Goal: Task Accomplishment & Management: Manage account settings

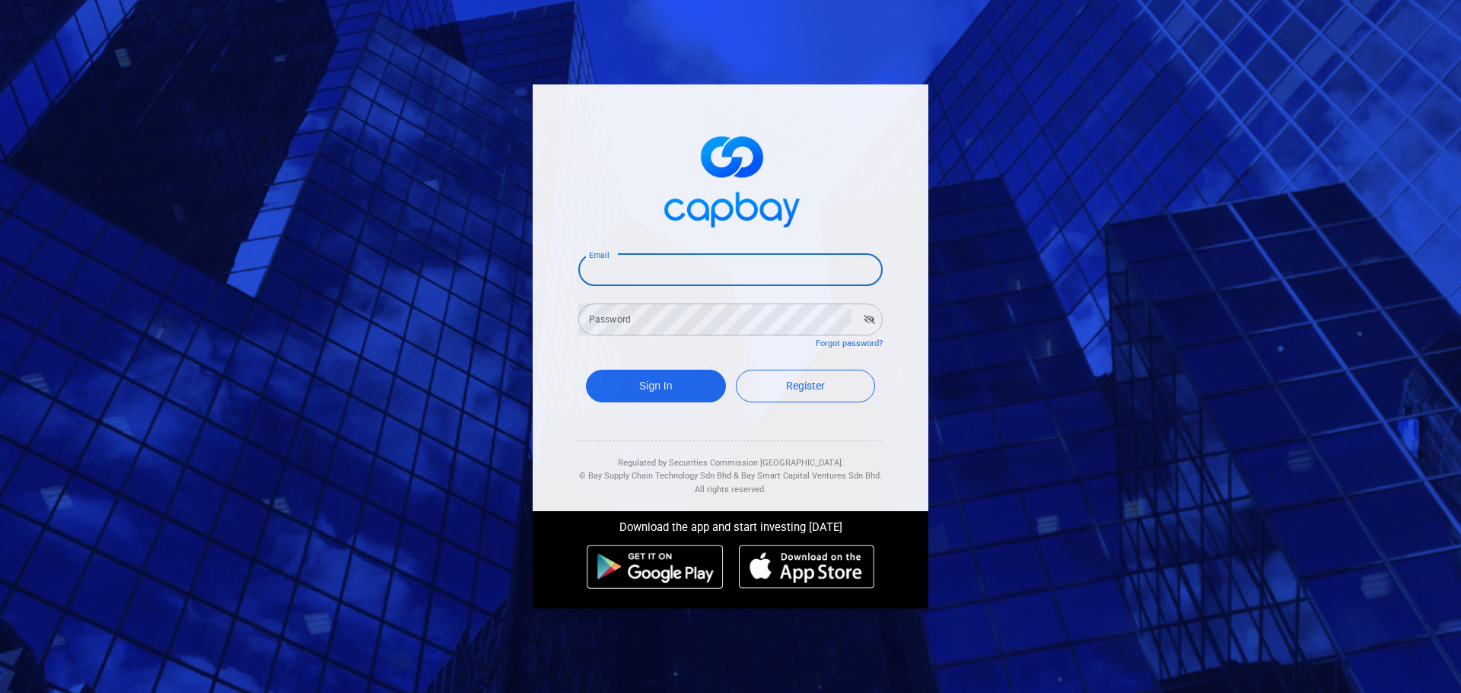
click at [624, 265] on input "Email" at bounding box center [730, 270] width 304 height 32
type input "yck0131@hotmail.com"
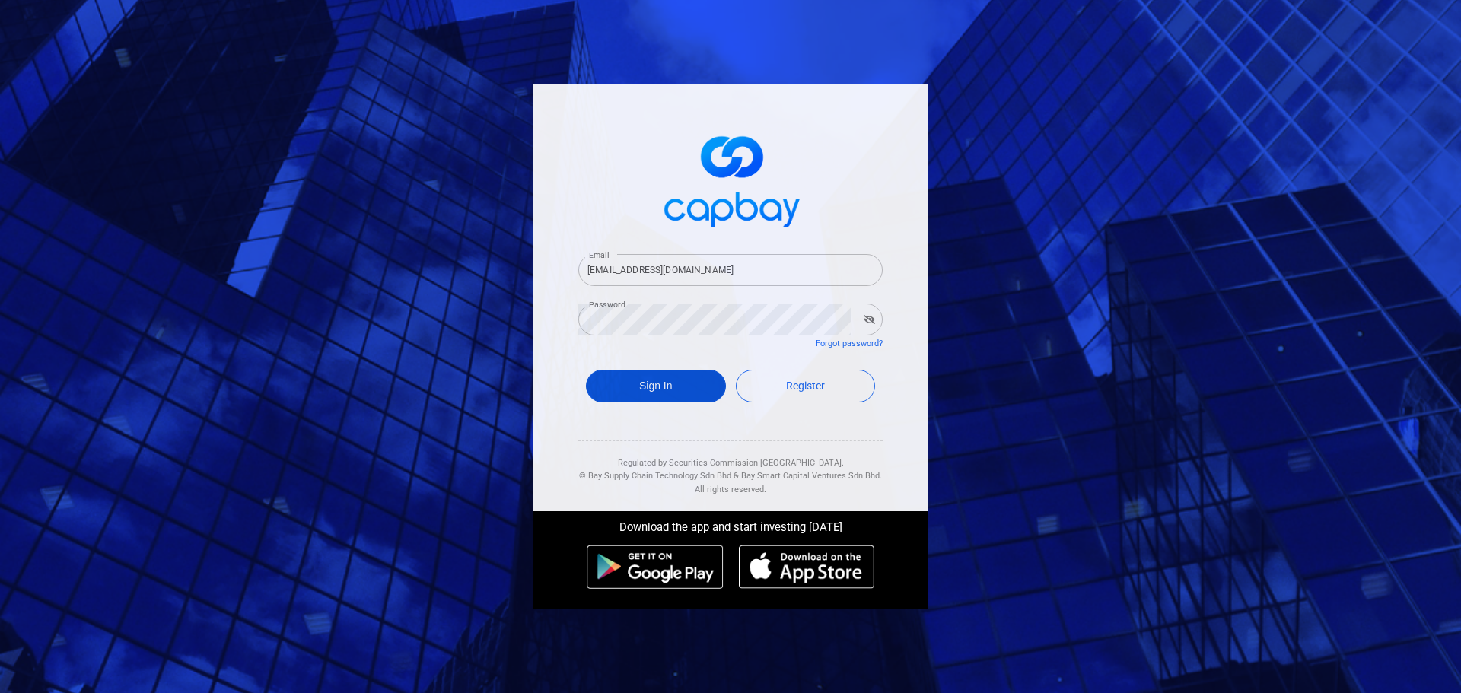
click at [655, 392] on button "Sign In" at bounding box center [656, 386] width 140 height 33
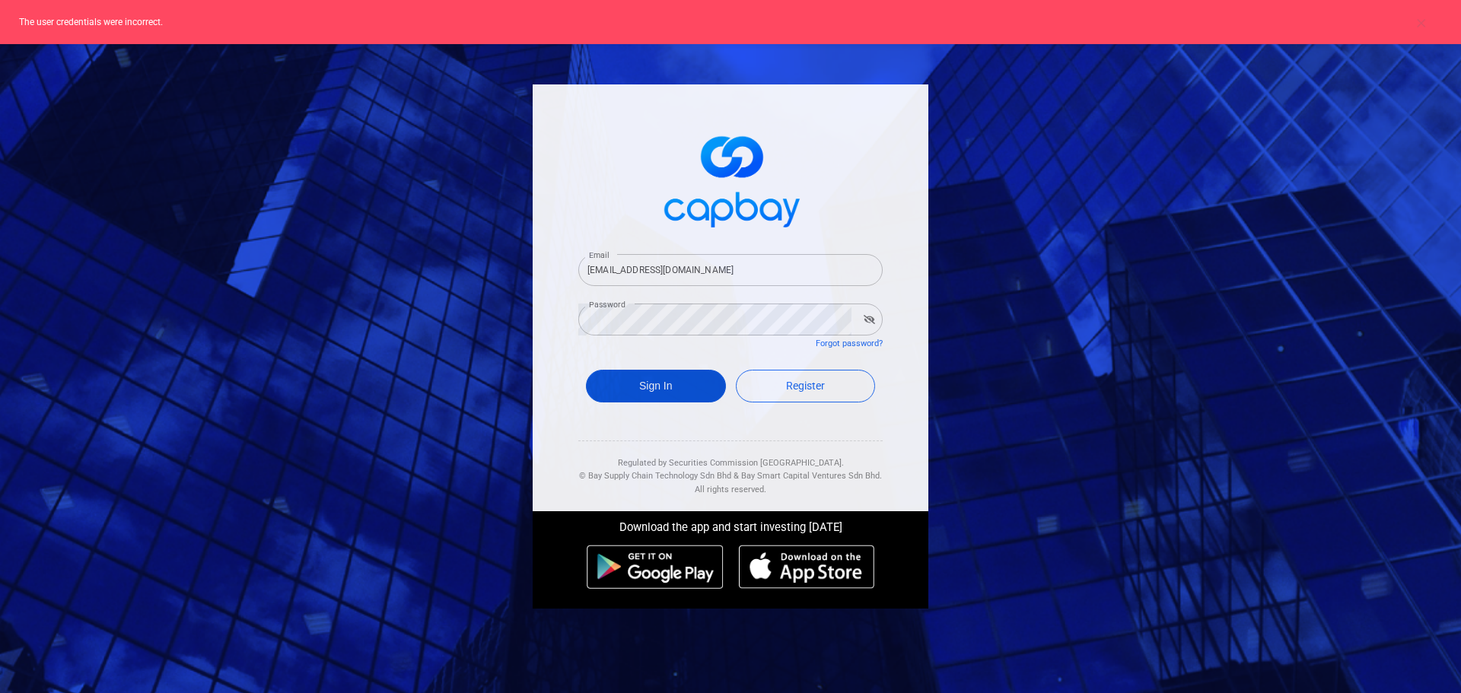
click at [658, 383] on button "Sign In" at bounding box center [656, 386] width 140 height 33
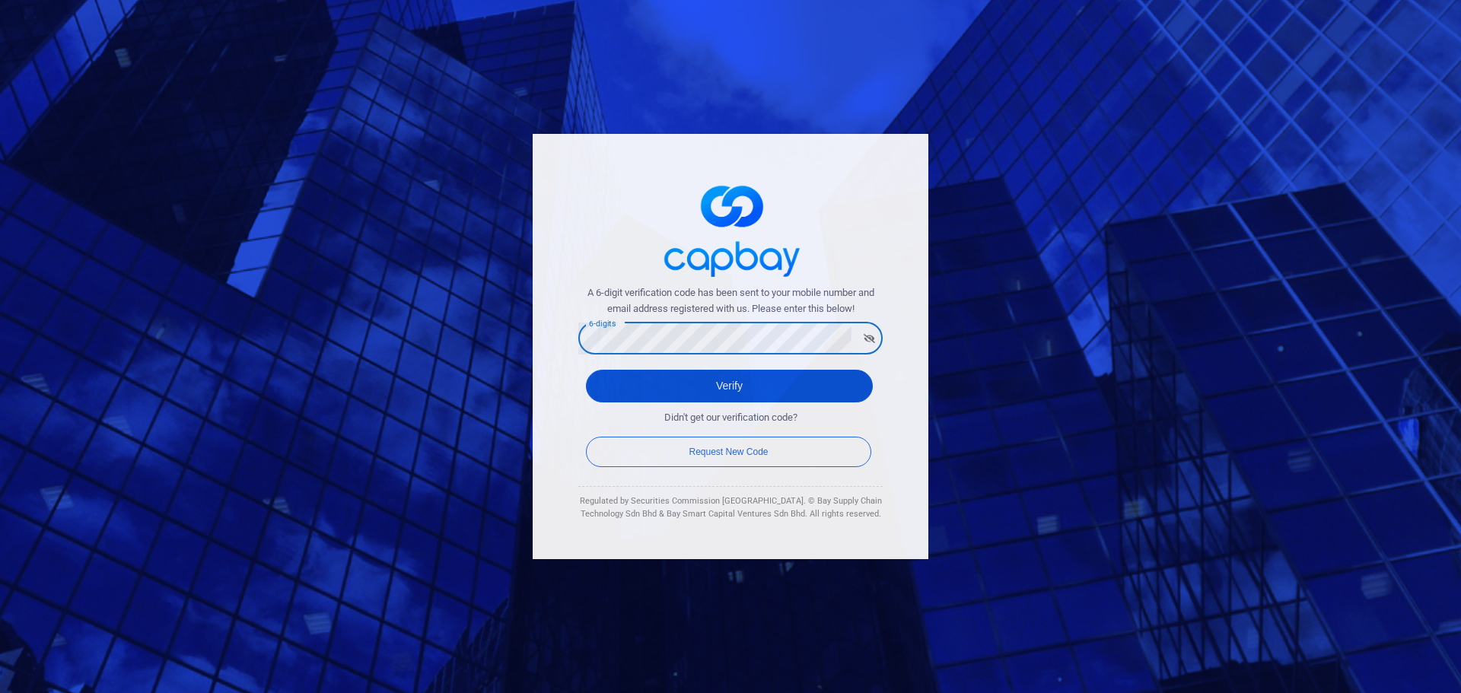
click at [739, 391] on button "Verify" at bounding box center [729, 386] width 287 height 33
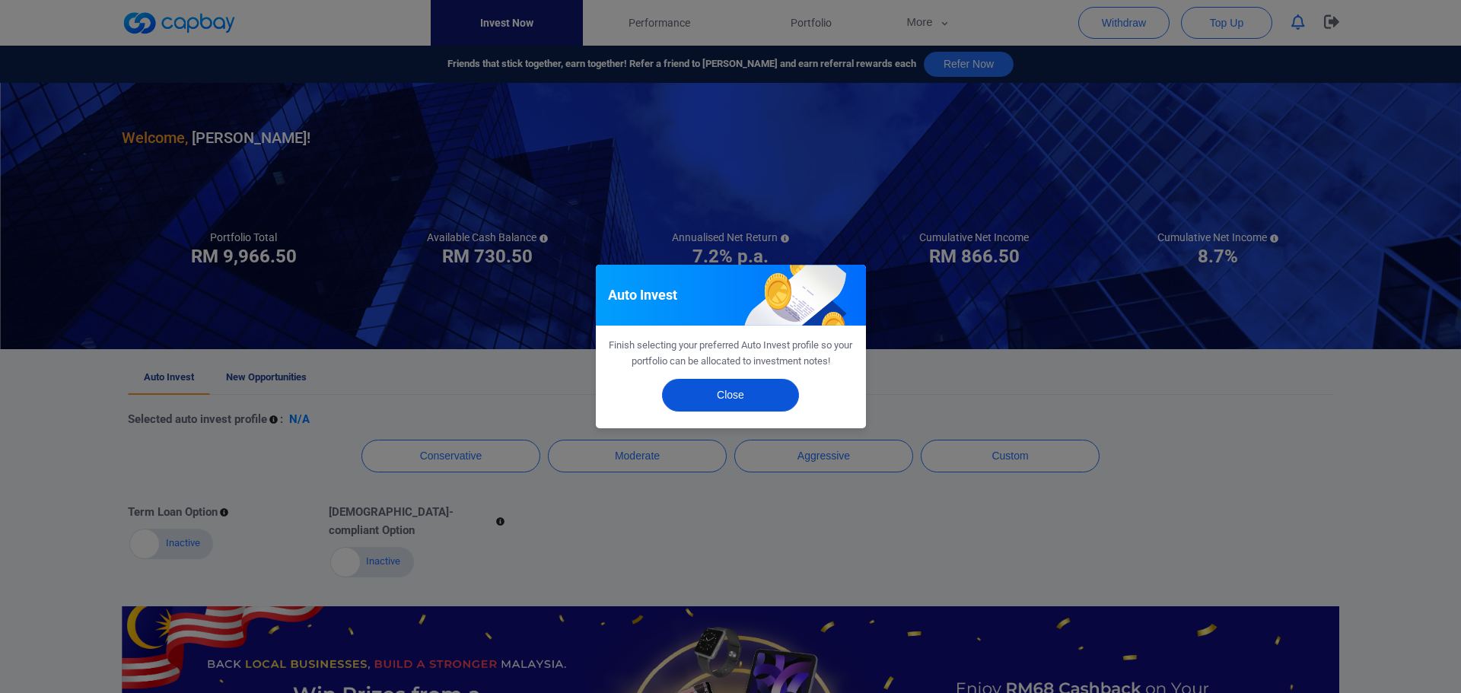
click at [739, 388] on button "Close" at bounding box center [730, 395] width 137 height 33
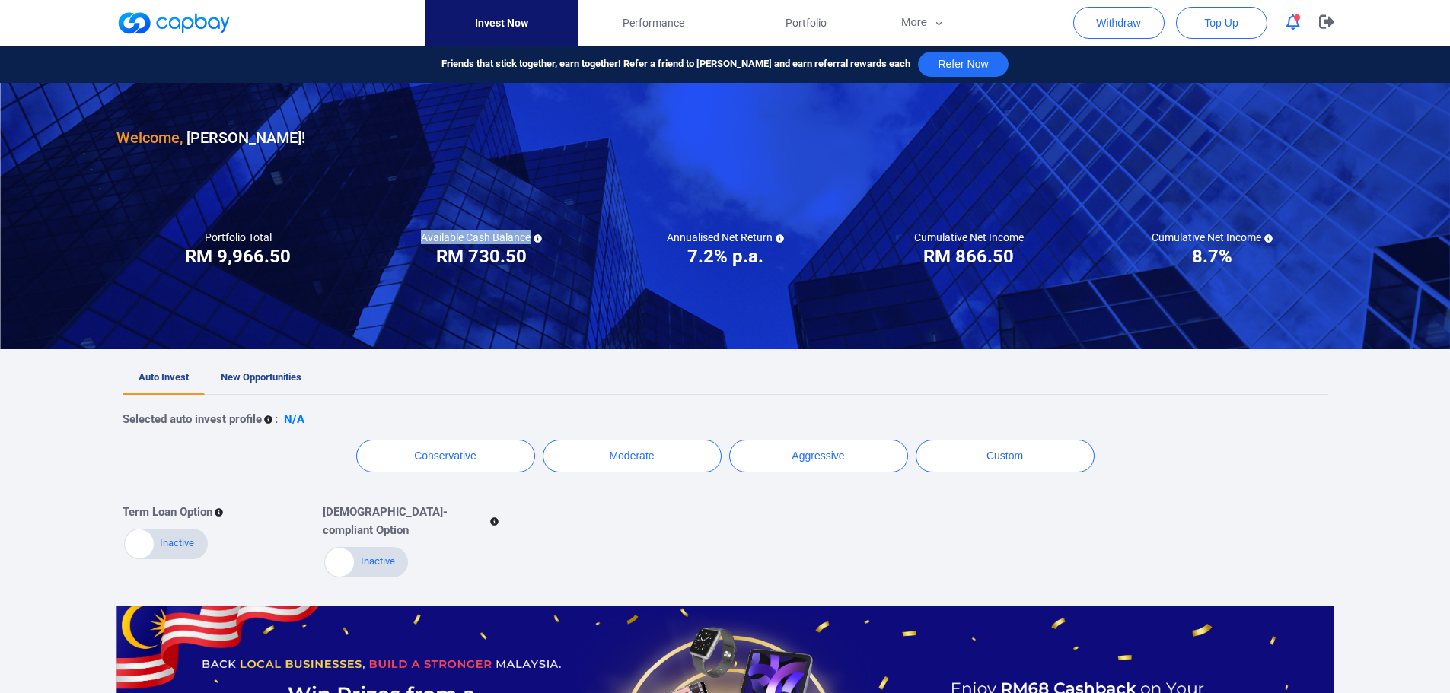
drag, startPoint x: 424, startPoint y: 254, endPoint x: 552, endPoint y: 262, distance: 128.1
click at [552, 262] on div "Available Cash Balance RM ***** RM 730.50" at bounding box center [482, 250] width 244 height 38
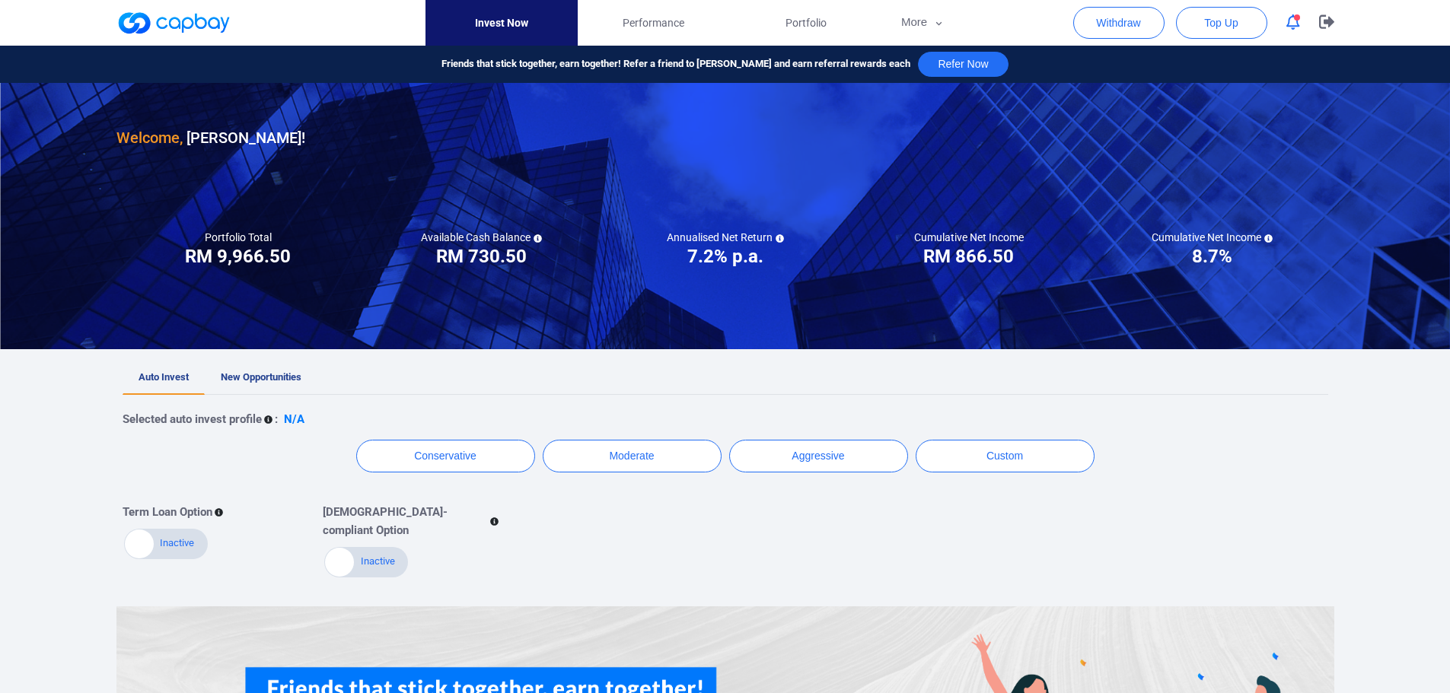
click at [552, 262] on div "Available Cash Balance RM ***** RM 730.50" at bounding box center [482, 250] width 244 height 38
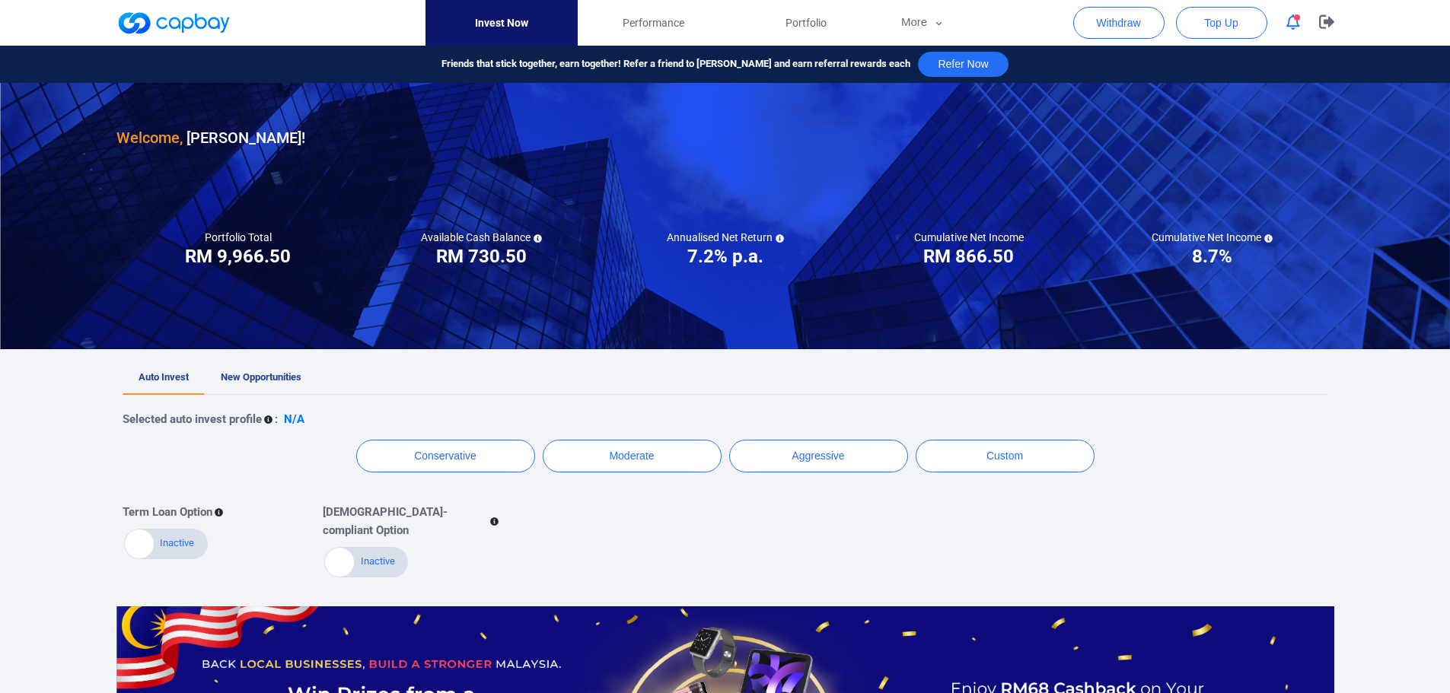
click at [194, 27] on link at bounding box center [173, 23] width 114 height 24
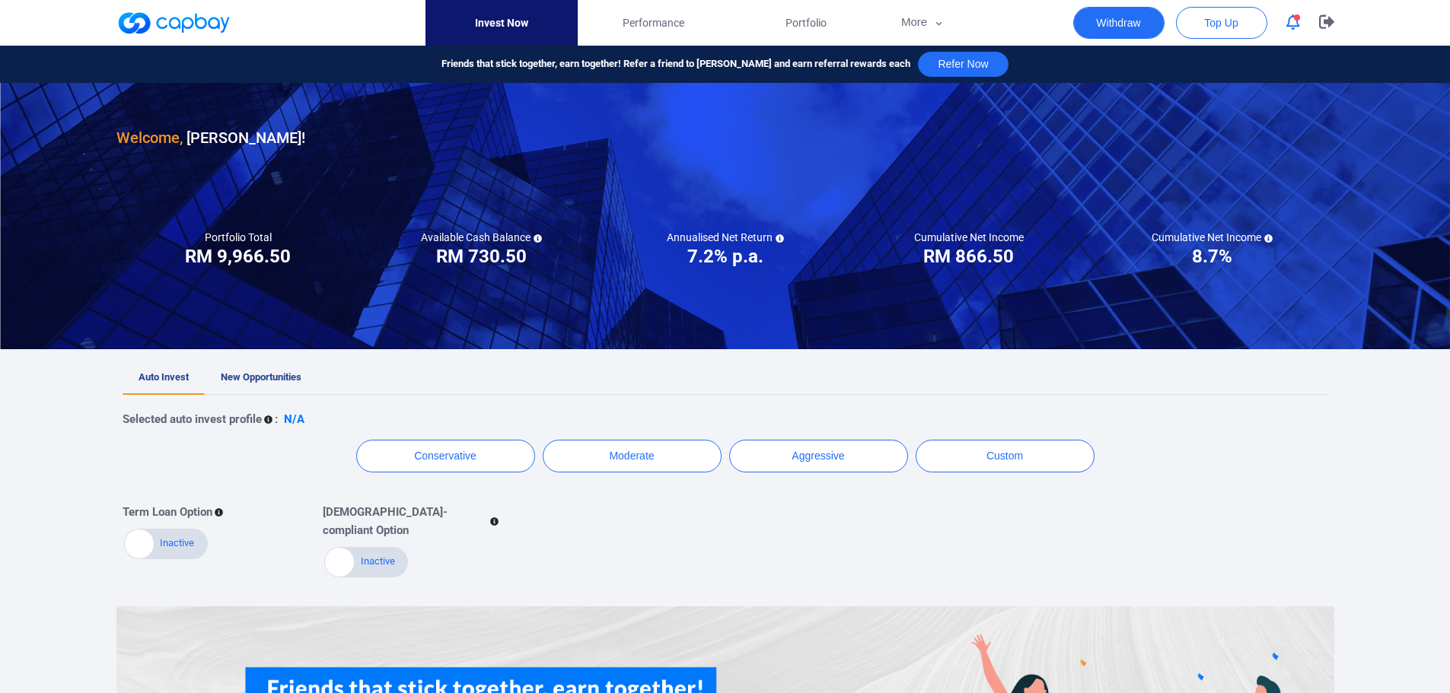
click at [1100, 33] on button "Withdraw" at bounding box center [1118, 23] width 91 height 32
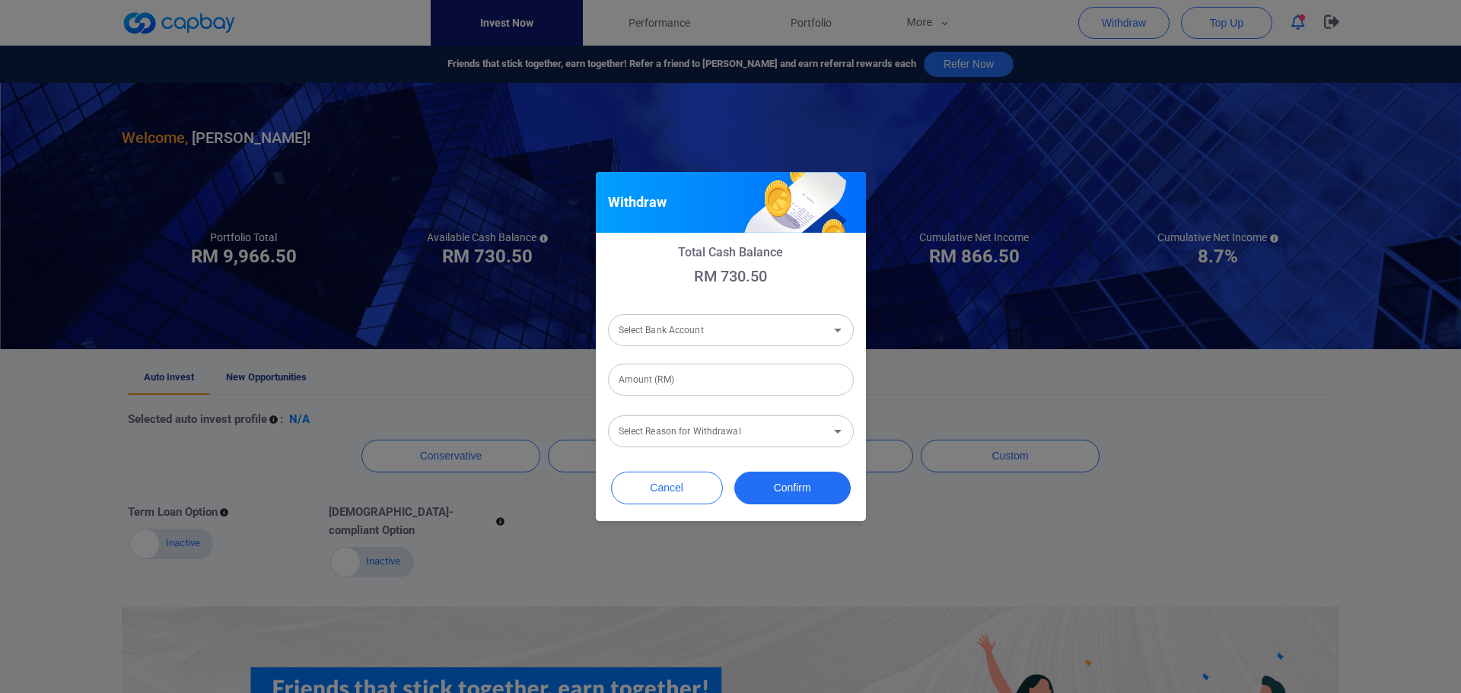
click at [664, 336] on div "Select Bank Account Select Bank Account" at bounding box center [731, 329] width 246 height 34
click at [683, 381] on li "Hong Leong Bank Berhad [Acc No: 21450060723 - Acc Name:YONG CHUN KIT]" at bounding box center [731, 370] width 246 height 37
type input "Hong Leong Bank Berhad [Acc No: 21450060723 - Acc Name:YONG CHUN KIT]"
click at [679, 386] on input "Amount (RM)" at bounding box center [731, 380] width 246 height 32
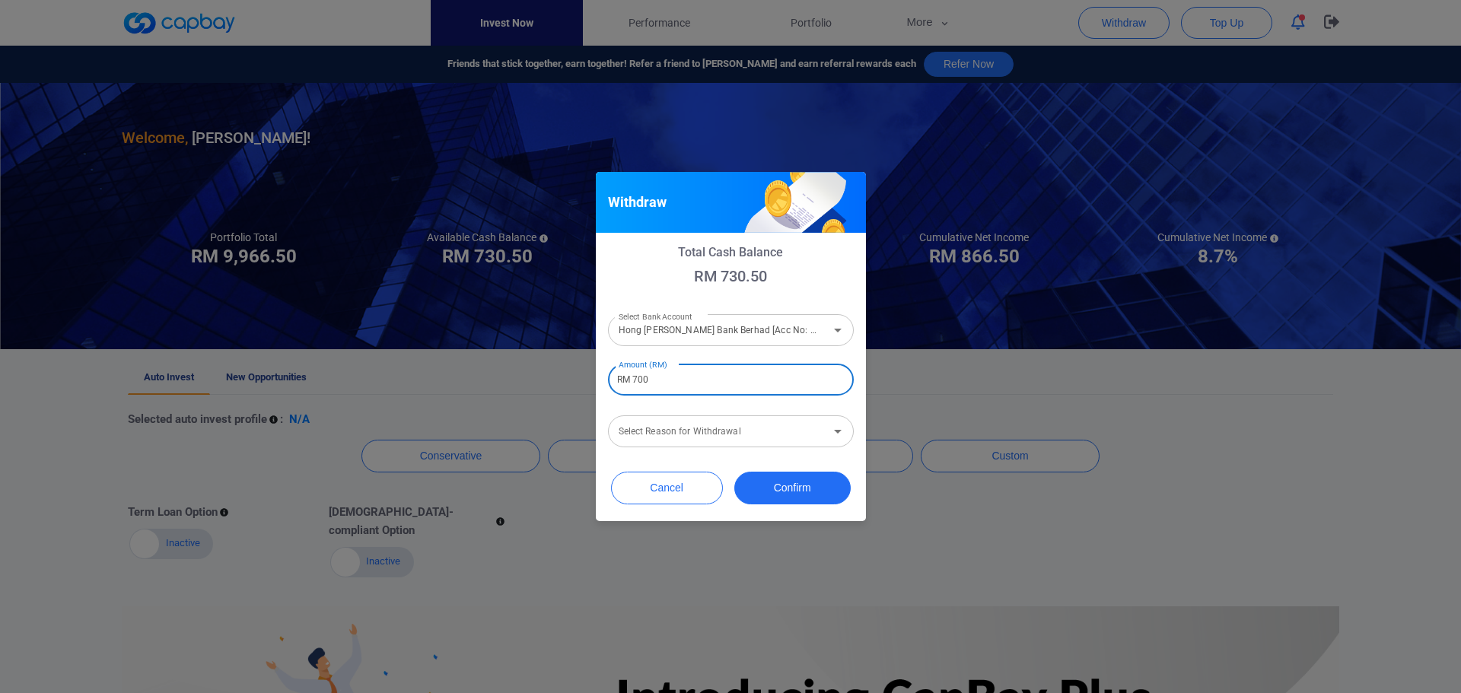
type input "RM 700"
click at [639, 437] on input "Select Reason for Withdrawal" at bounding box center [719, 432] width 212 height 28
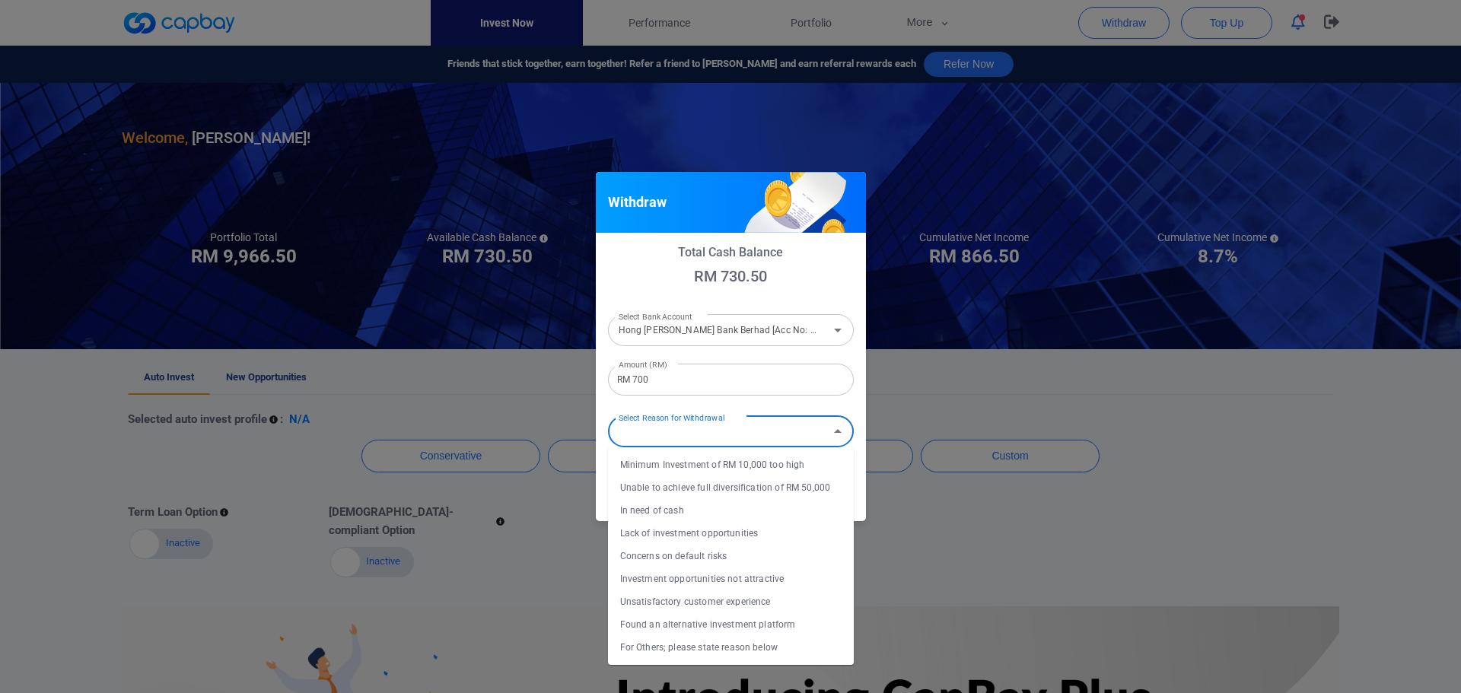
click at [651, 506] on li "In need of cash" at bounding box center [731, 510] width 246 height 23
type input "In need of cash"
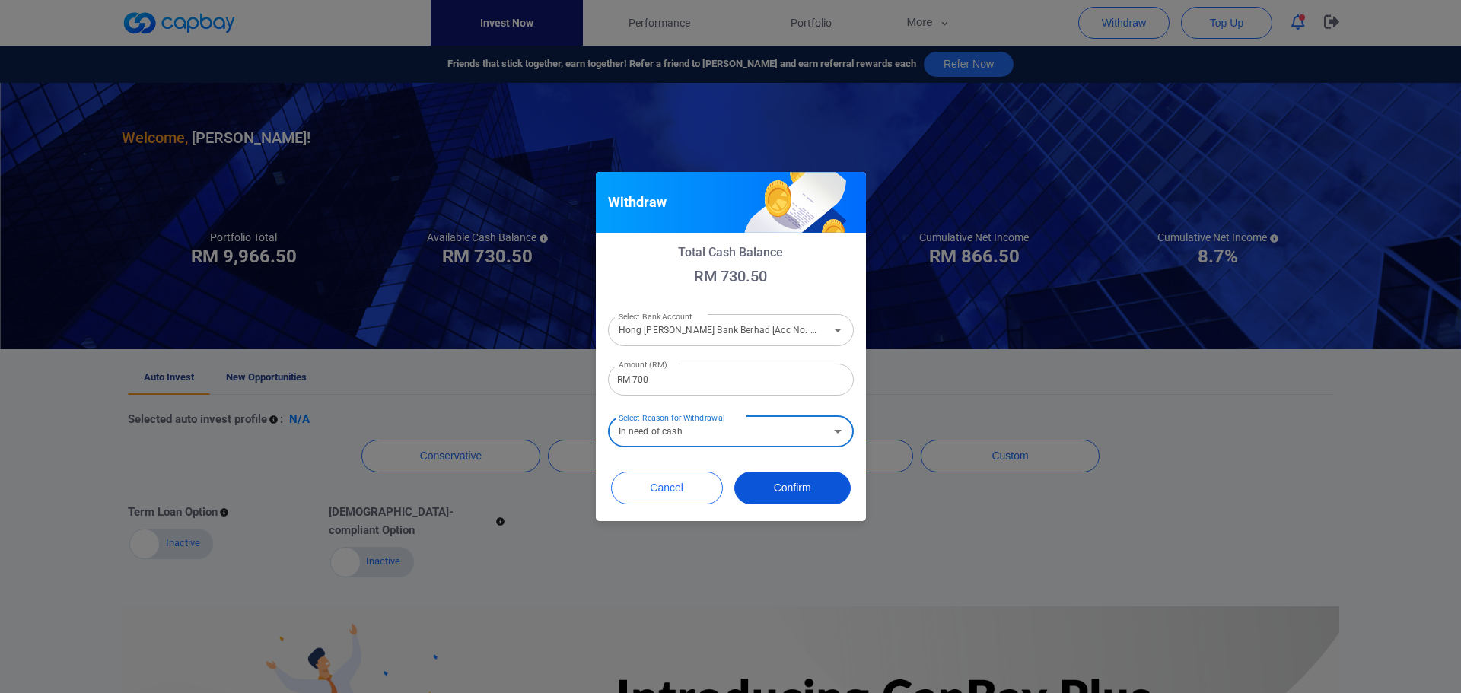
click at [801, 485] on button "Confirm" at bounding box center [792, 488] width 116 height 33
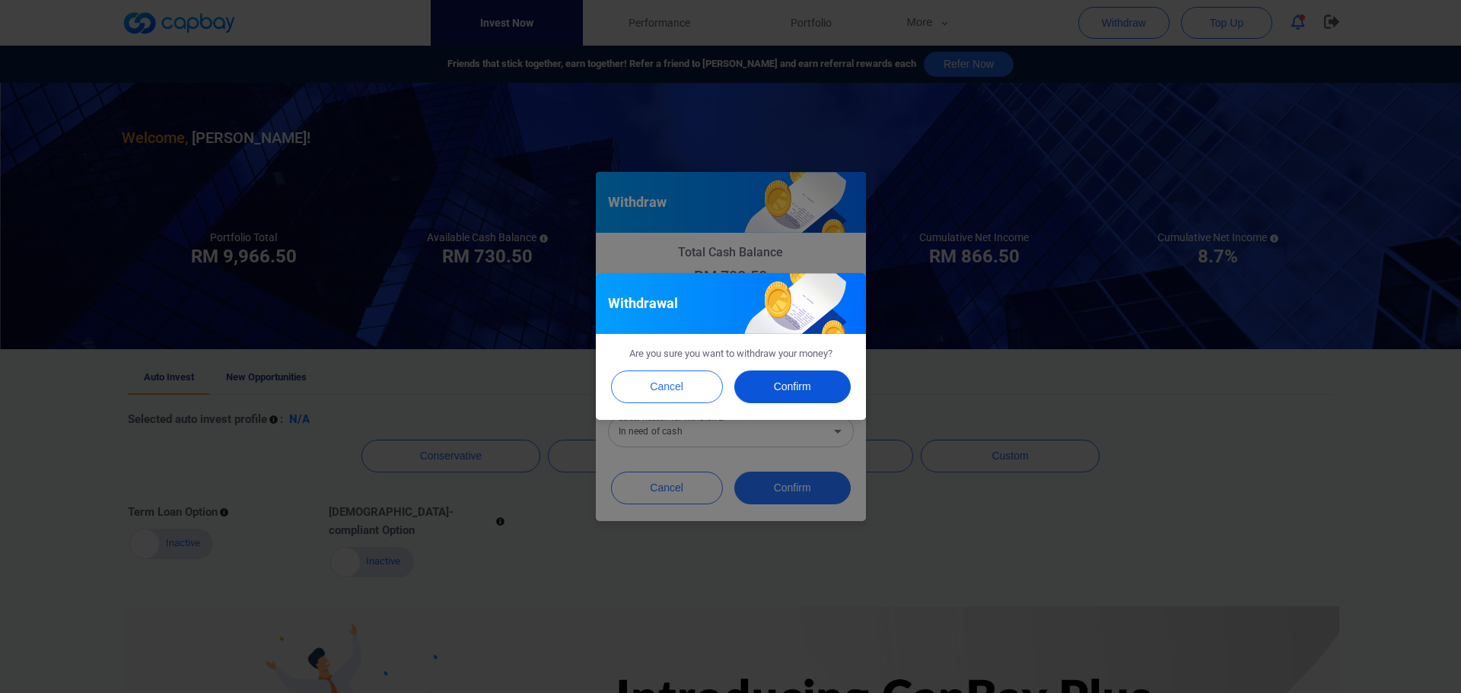
click at [796, 386] on button "Confirm" at bounding box center [792, 387] width 116 height 33
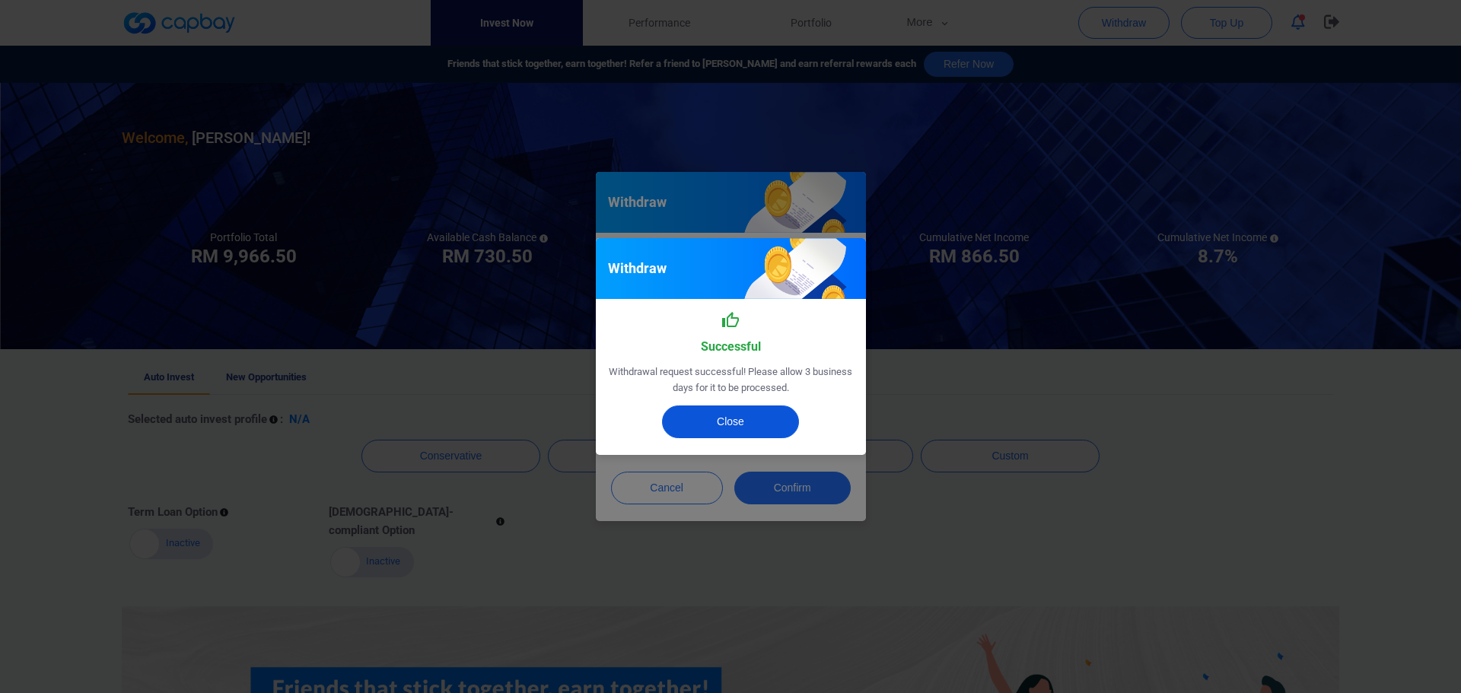
click at [782, 428] on button "Close" at bounding box center [730, 422] width 137 height 33
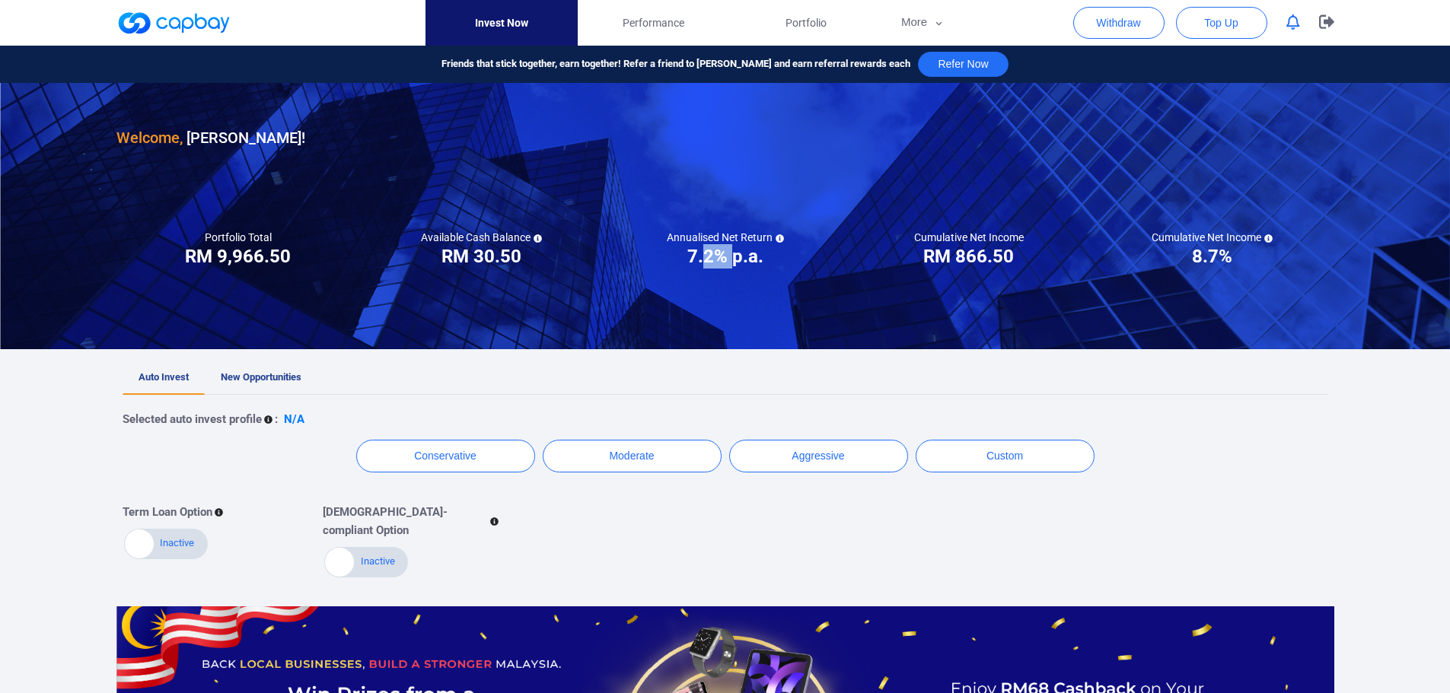
click at [735, 258] on h3 "7.2% p.a." at bounding box center [725, 256] width 76 height 24
drag, startPoint x: 945, startPoint y: 255, endPoint x: 1024, endPoint y: 243, distance: 79.3
click at [1022, 241] on div "Cumulative Net Income RM ***** RM 866.50" at bounding box center [969, 250] width 244 height 38
click at [1017, 255] on div "Cumulative Net Income RM ***** RM 866.50" at bounding box center [969, 250] width 244 height 38
